Goal: Find specific page/section

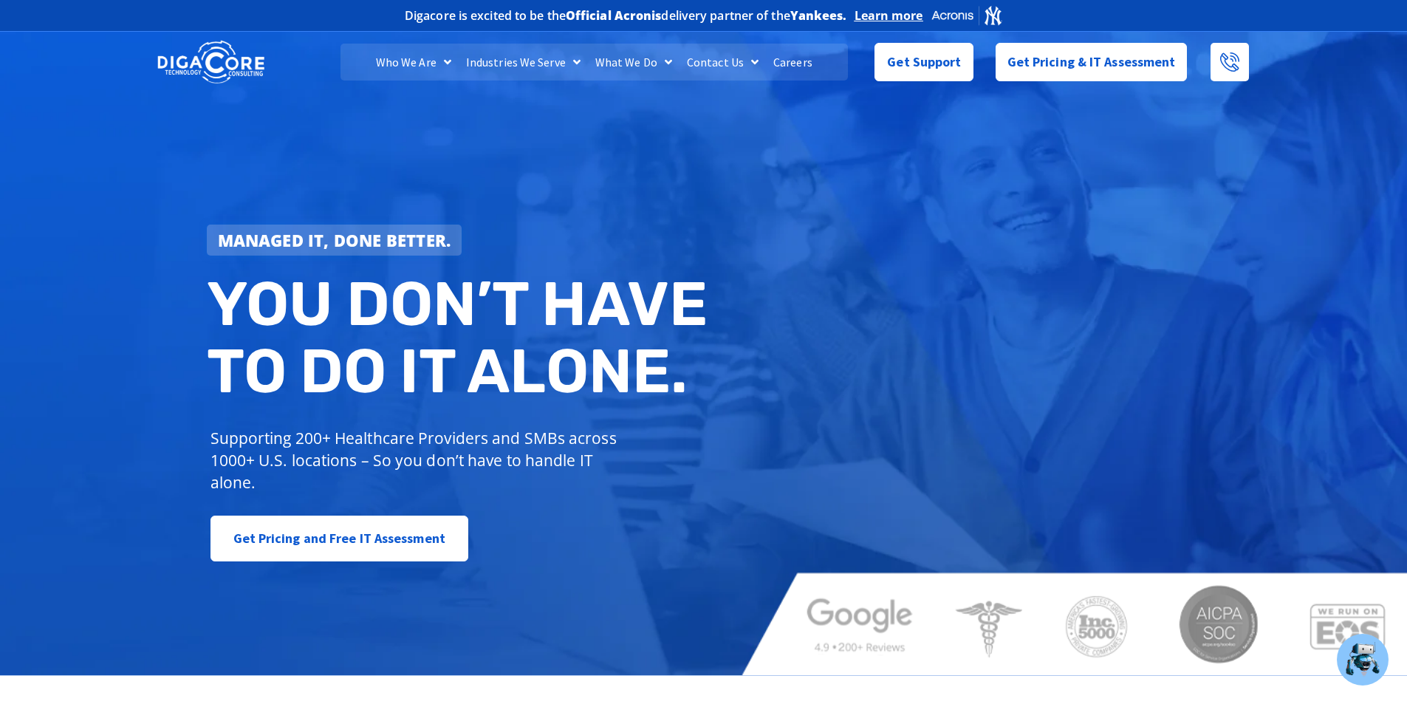
click at [787, 62] on link "Careers" at bounding box center [793, 62] width 54 height 37
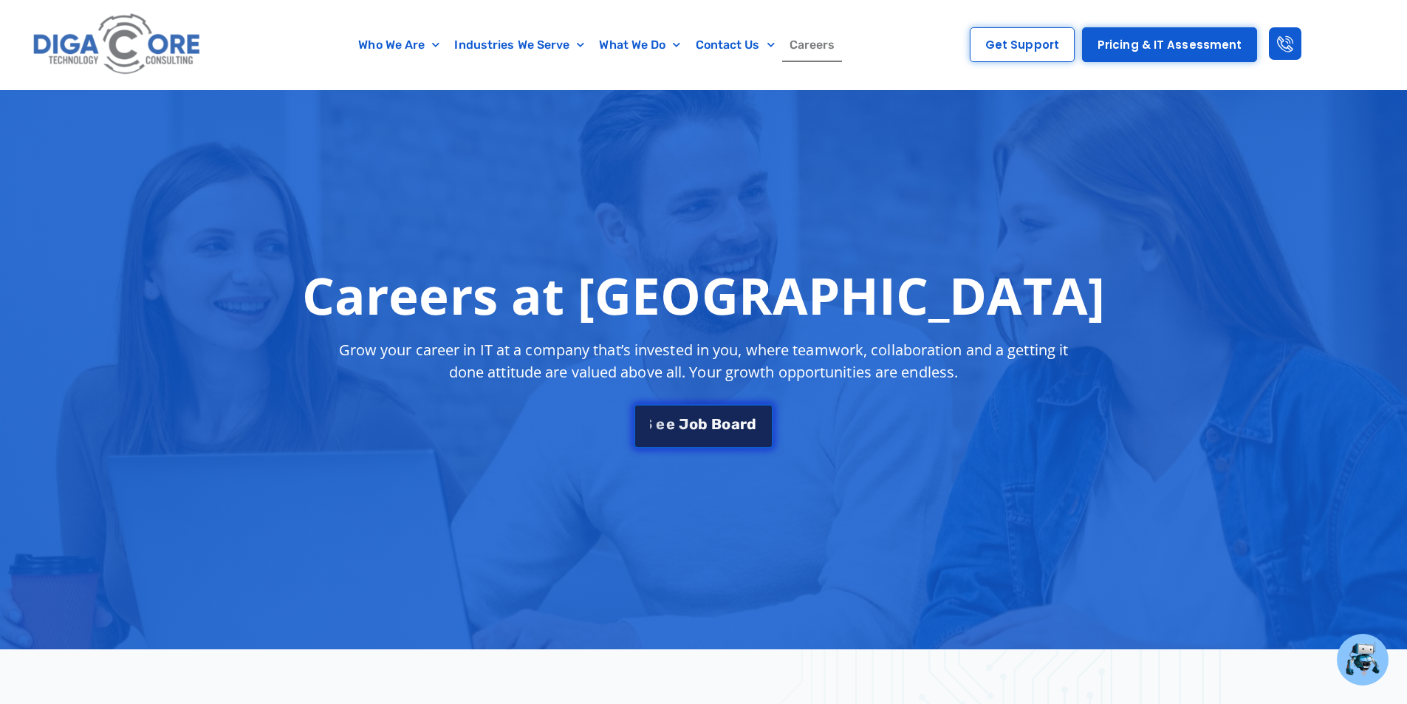
click at [714, 424] on span "B" at bounding box center [716, 423] width 10 height 15
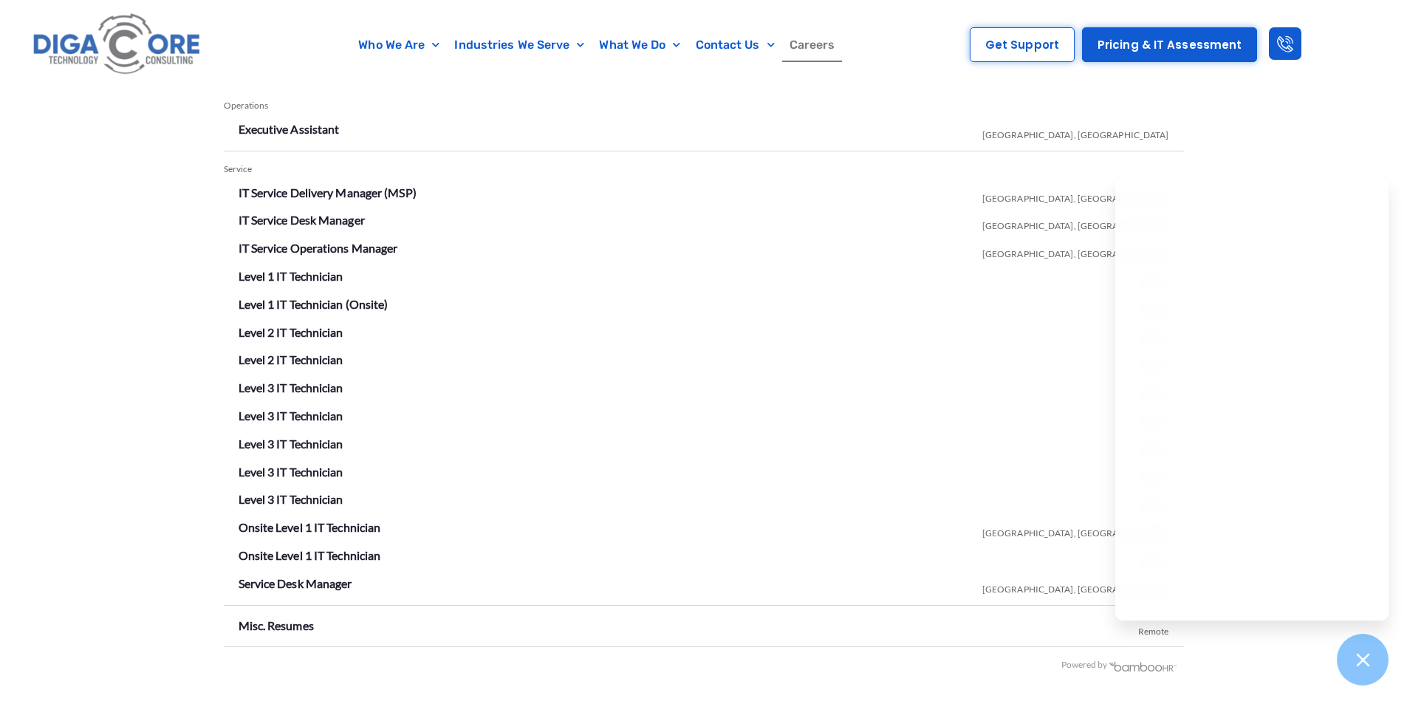
scroll to position [2600, 0]
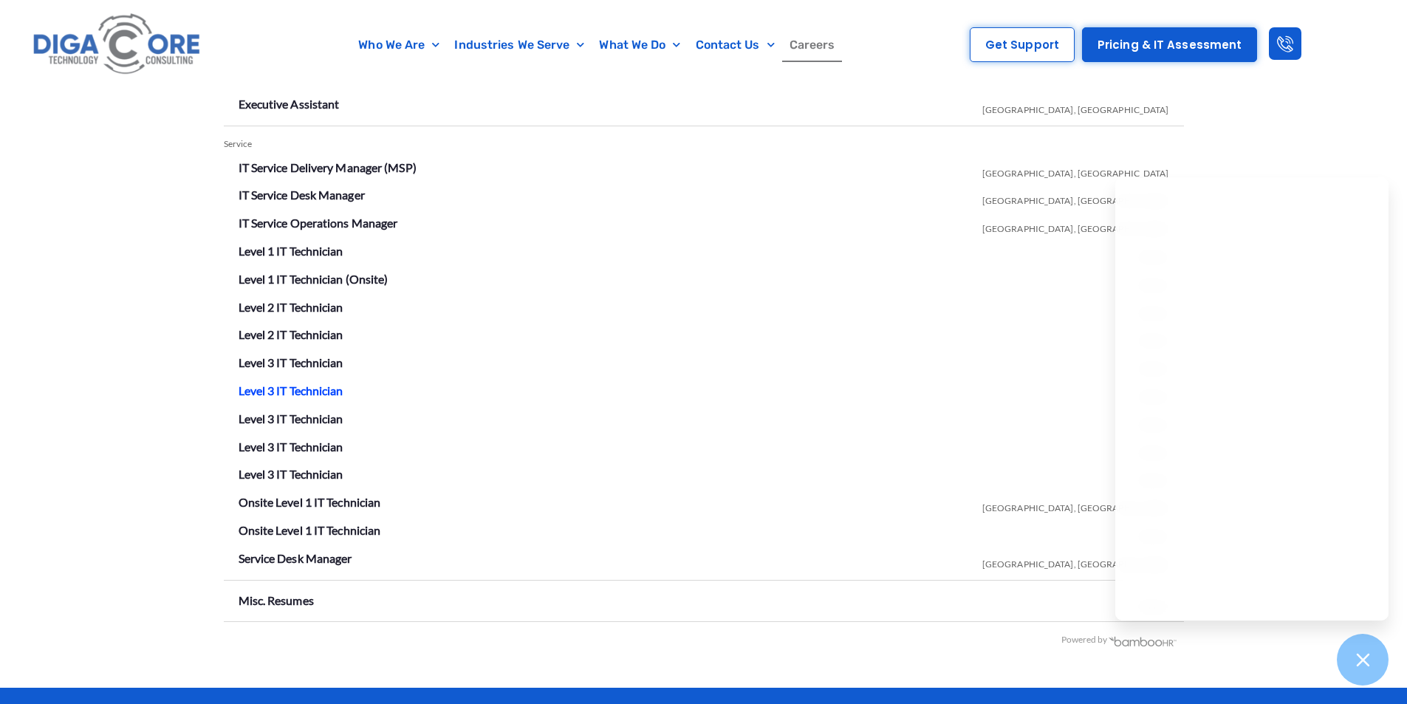
click at [327, 383] on link "Level 3 IT Technician" at bounding box center [291, 390] width 105 height 14
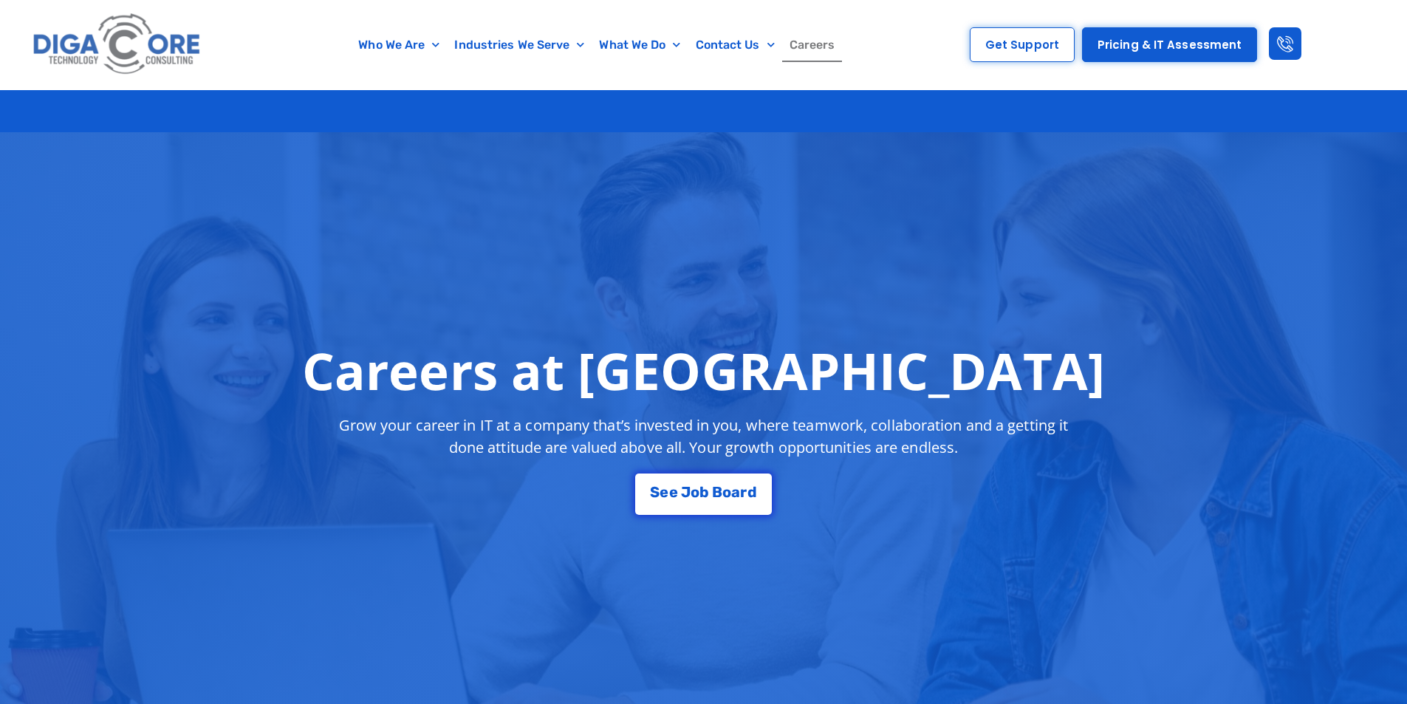
scroll to position [2600, 0]
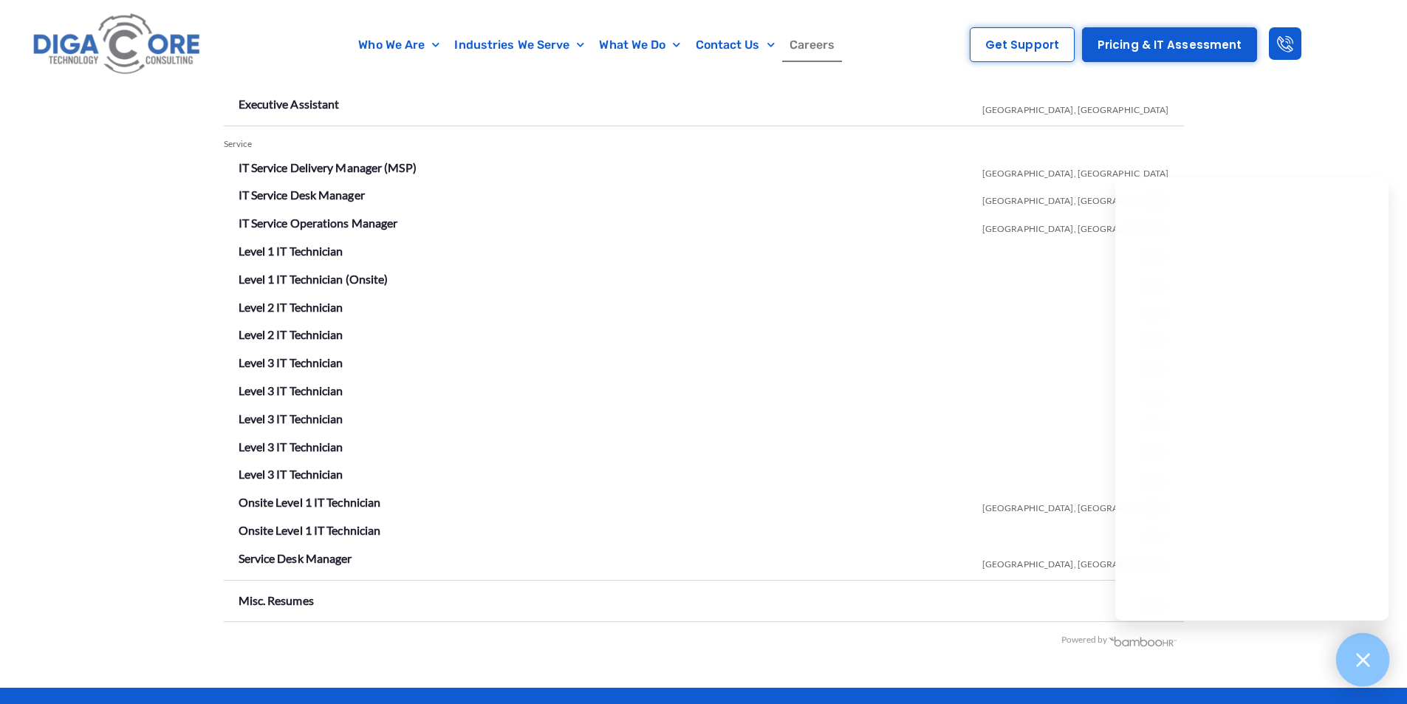
click at [1375, 656] on div at bounding box center [1363, 660] width 54 height 54
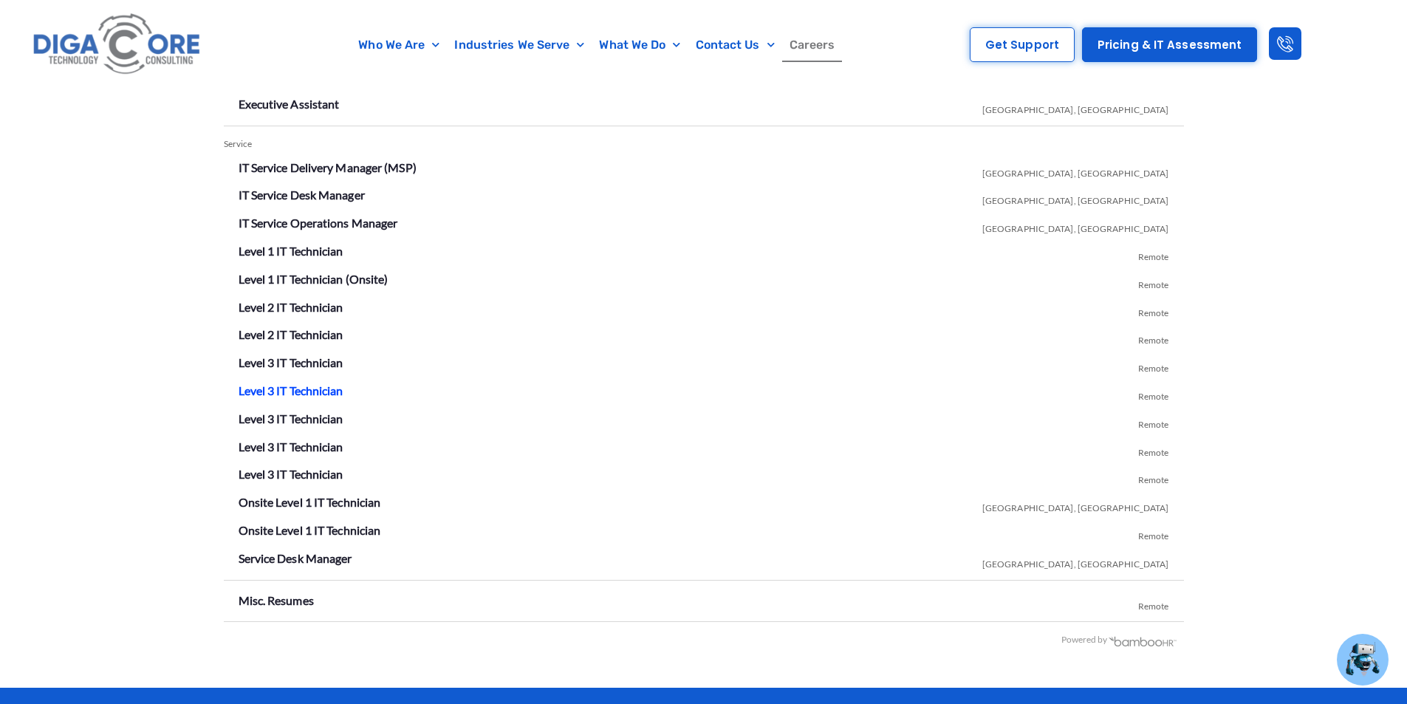
click at [306, 394] on link "Level 3 IT Technician" at bounding box center [291, 390] width 105 height 14
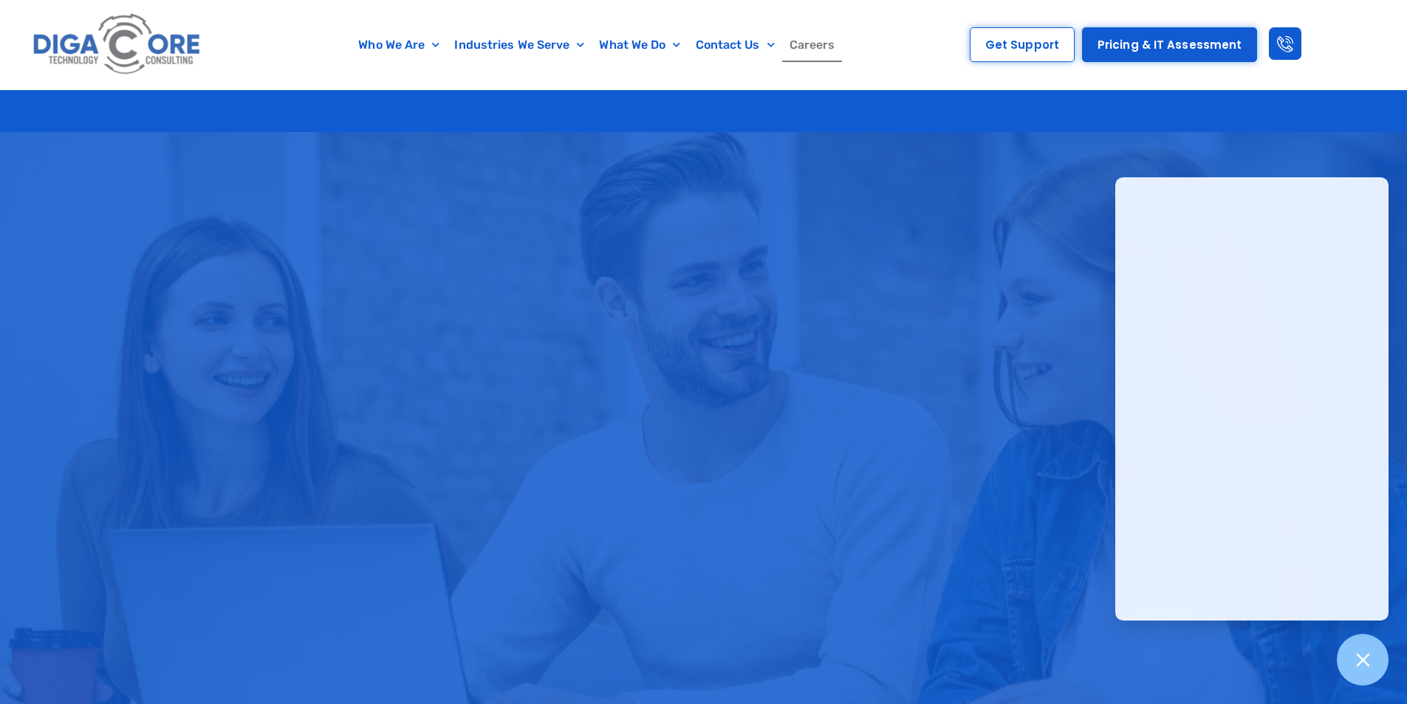
scroll to position [2600, 0]
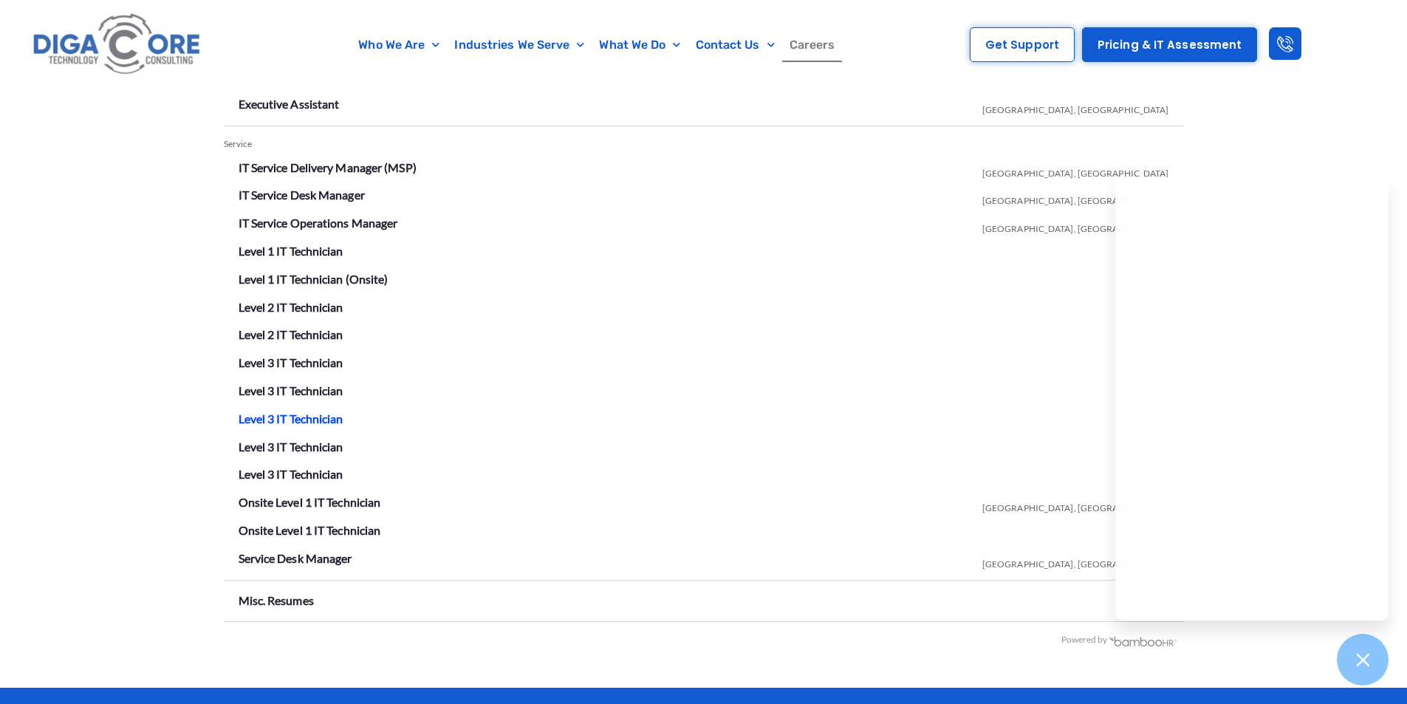
click at [311, 420] on link "Level 3 IT Technician" at bounding box center [291, 418] width 105 height 14
